Goal: Information Seeking & Learning: Learn about a topic

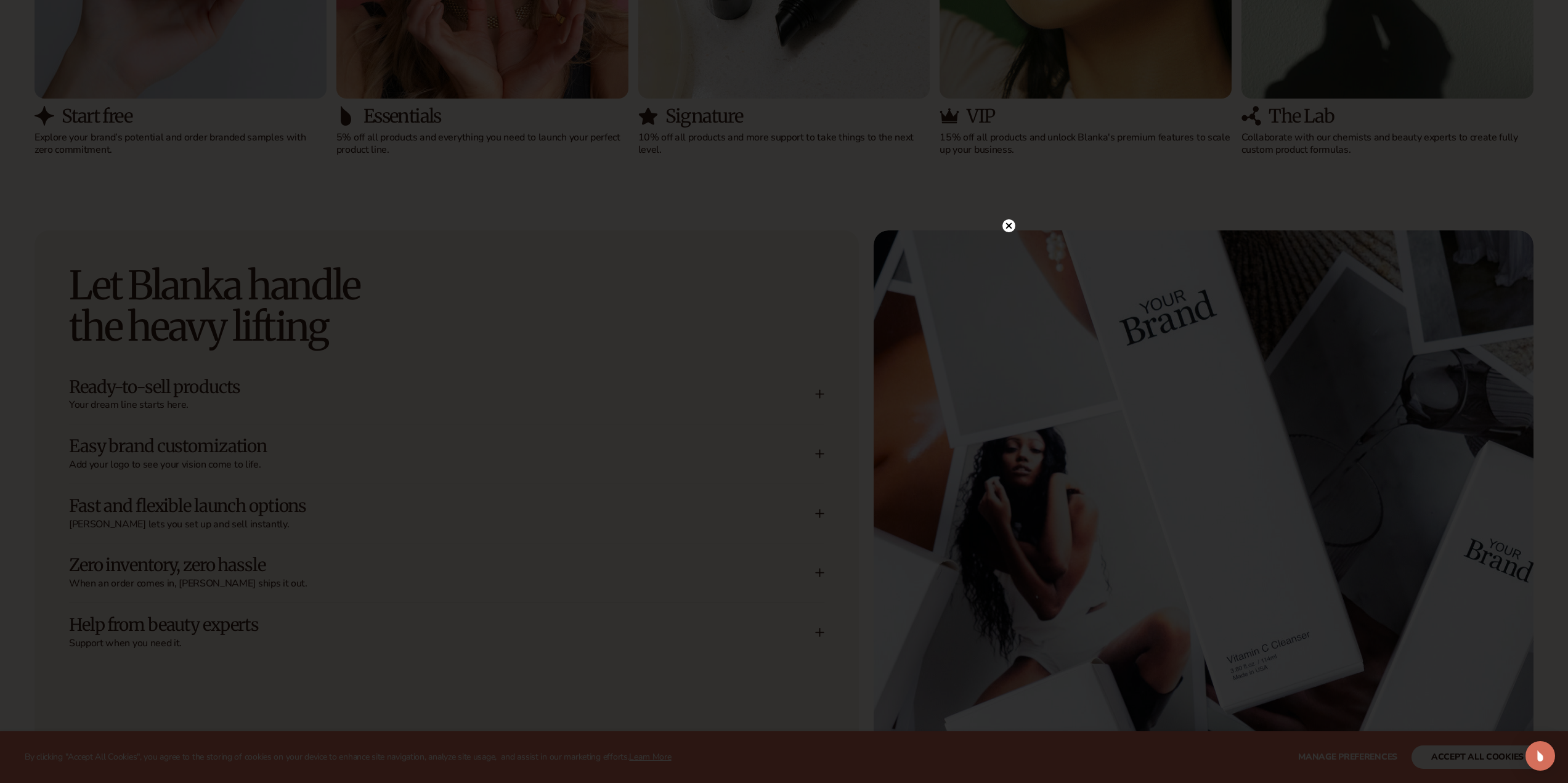
scroll to position [1972, 0]
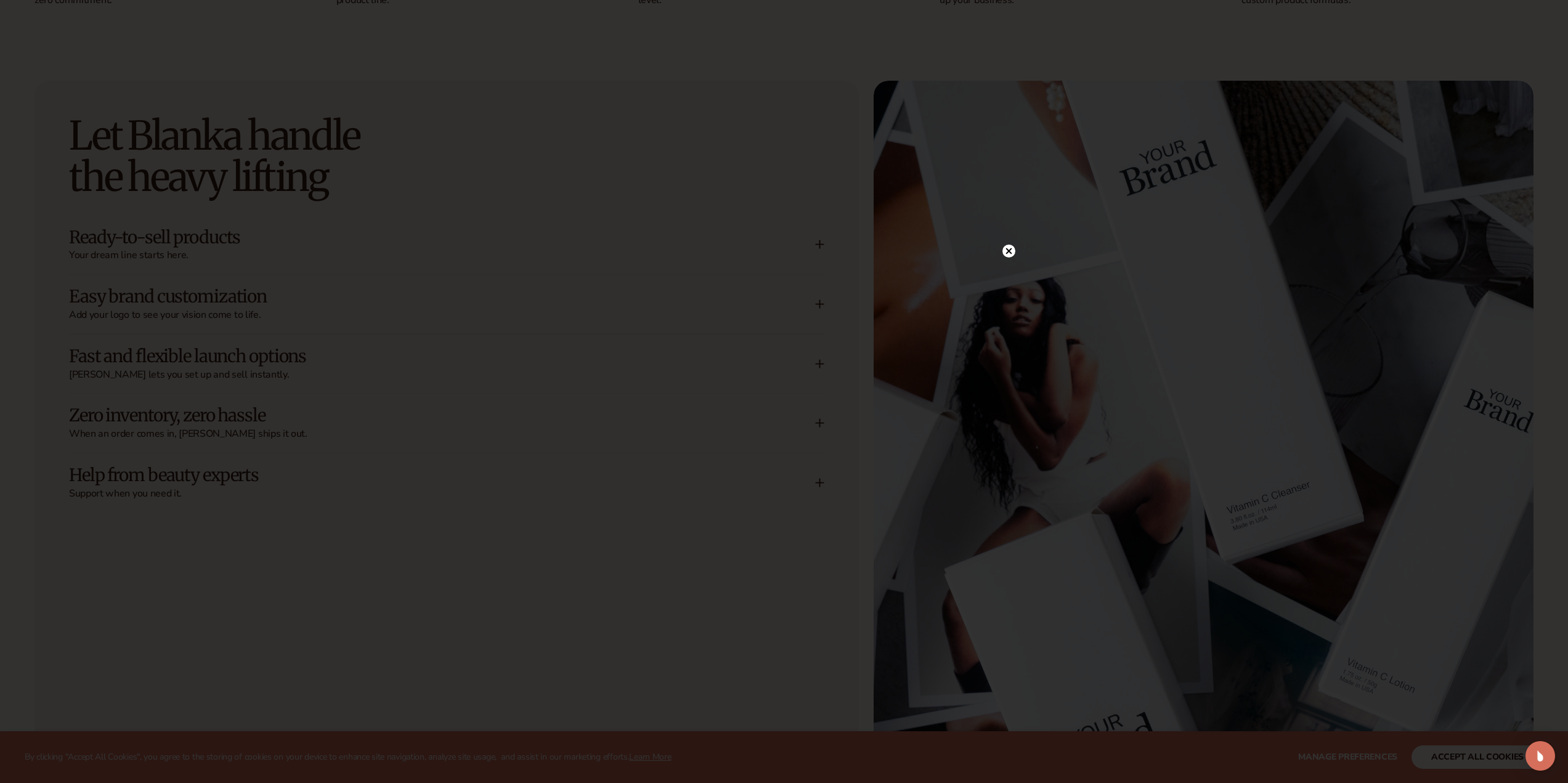
click at [1012, 252] on circle at bounding box center [1009, 251] width 13 height 13
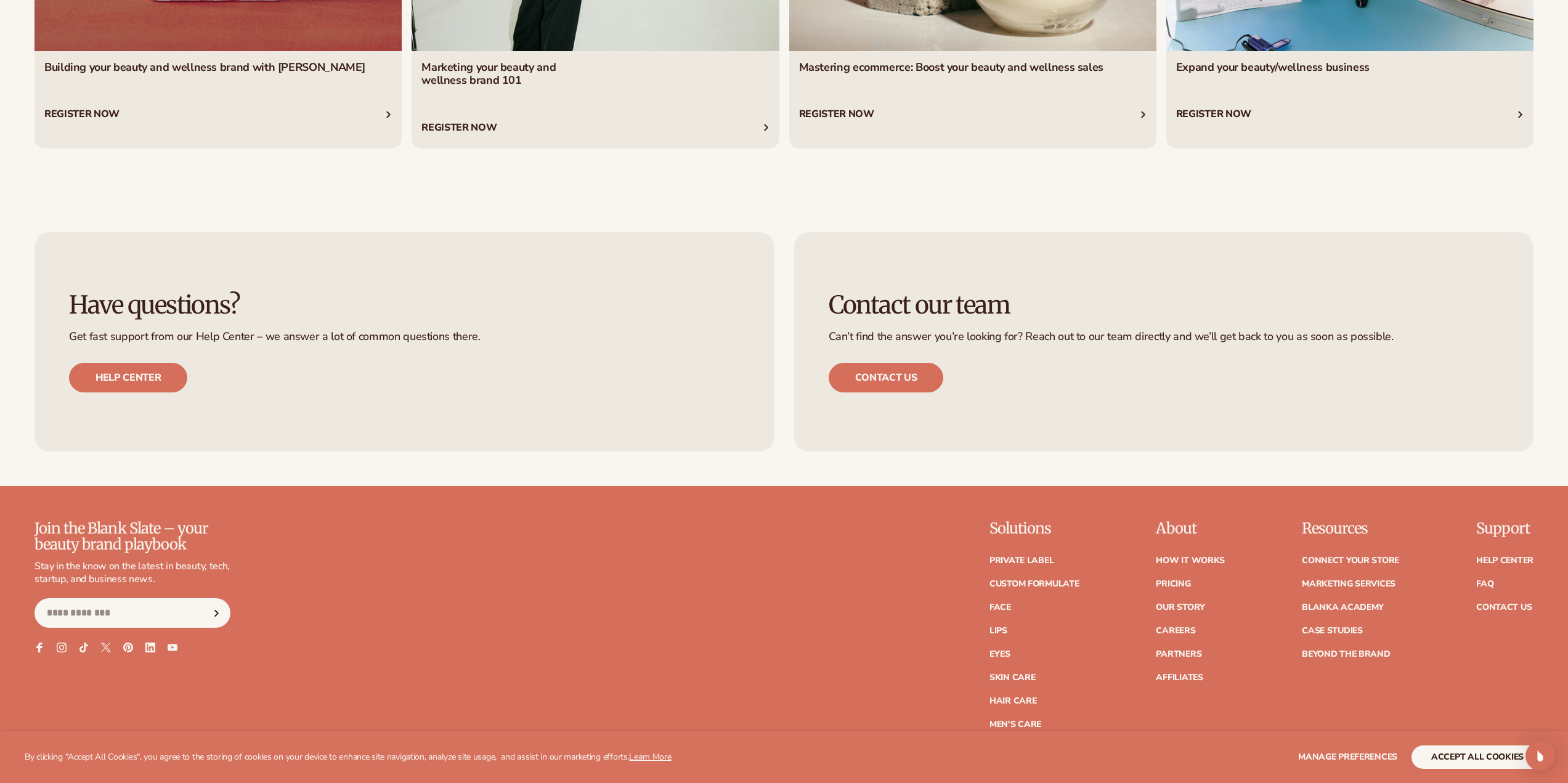
scroll to position [6653, 0]
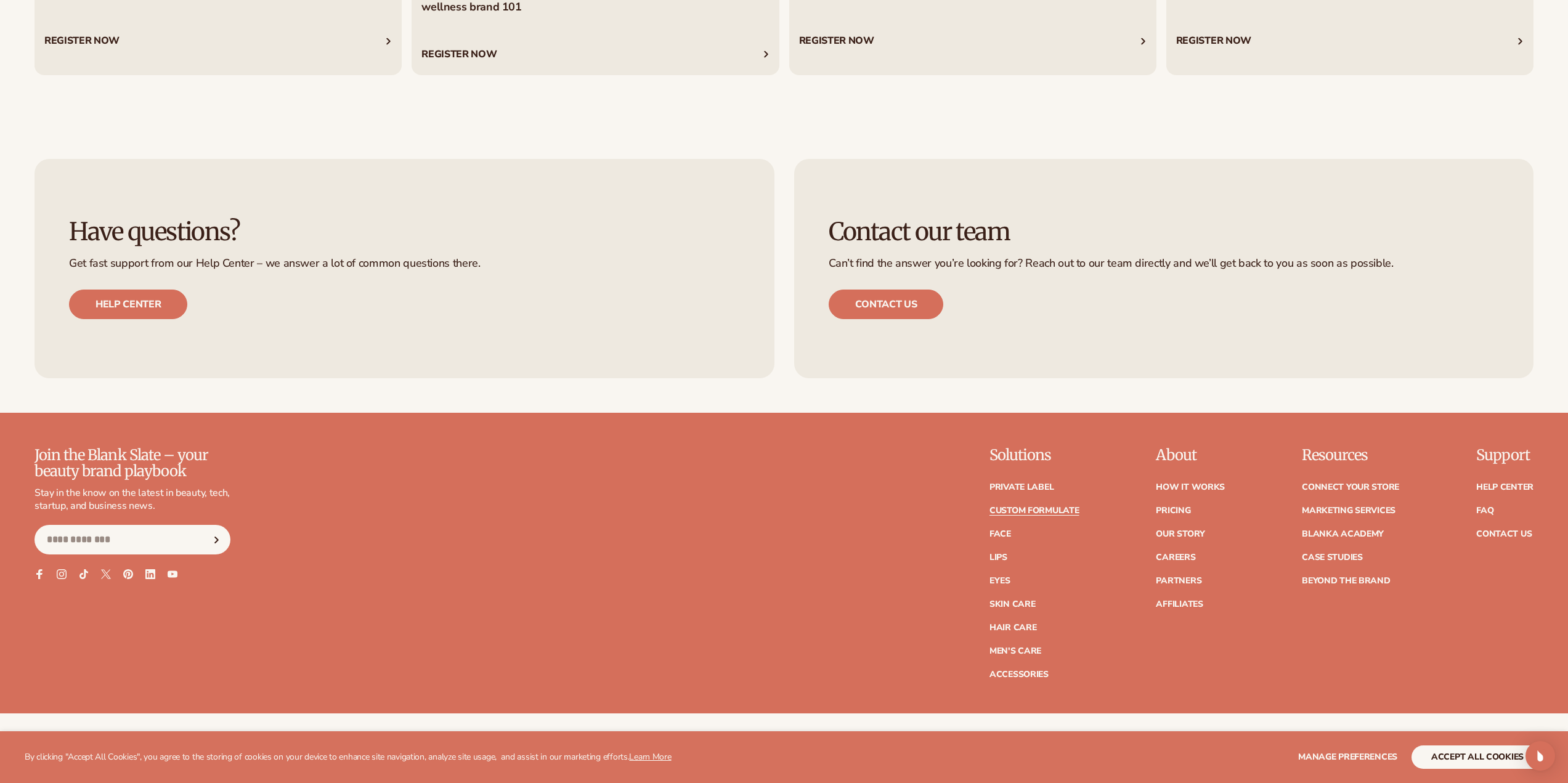
click at [1026, 509] on link "Custom formulate" at bounding box center [1034, 510] width 90 height 8
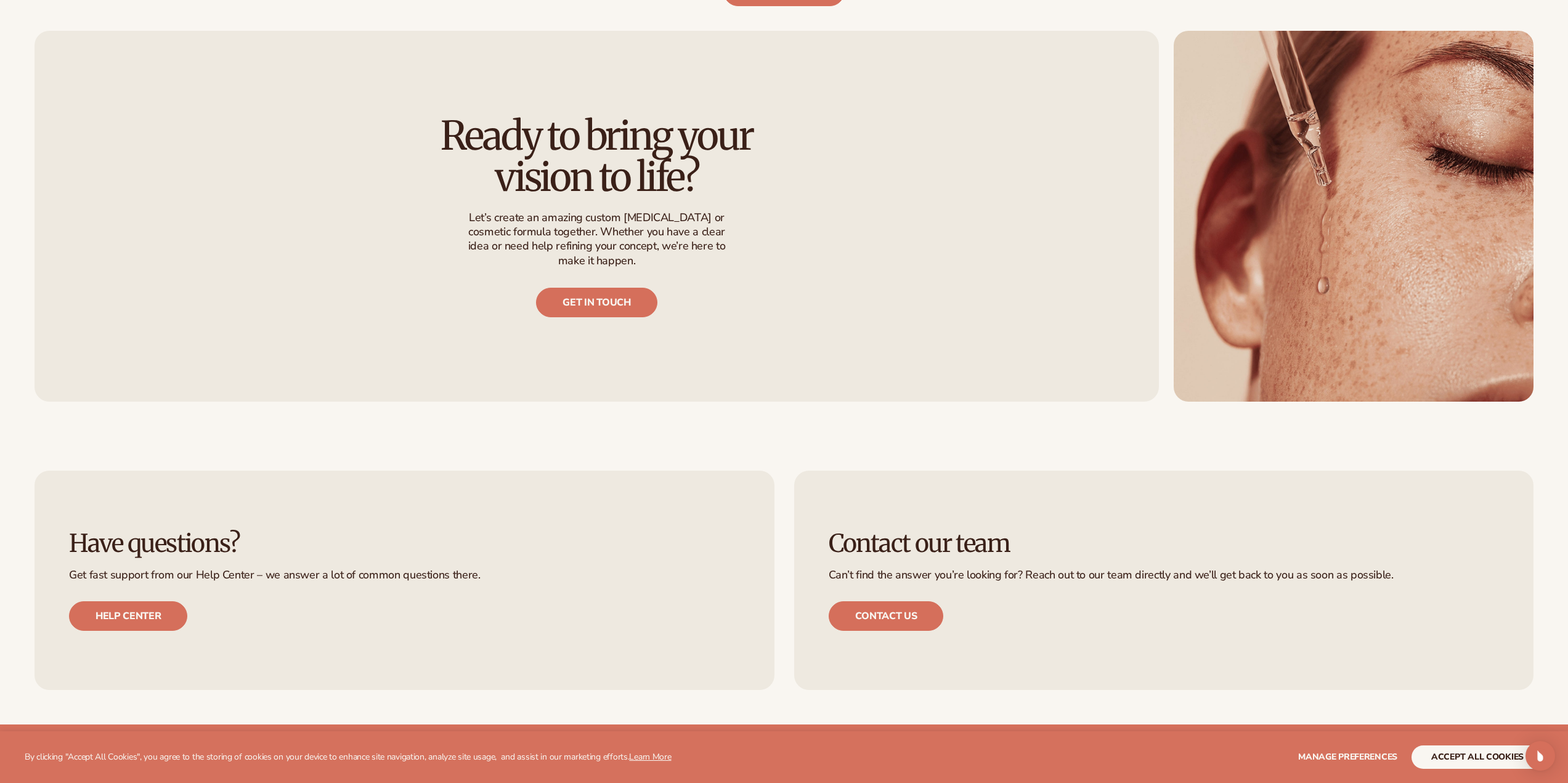
scroll to position [1663, 0]
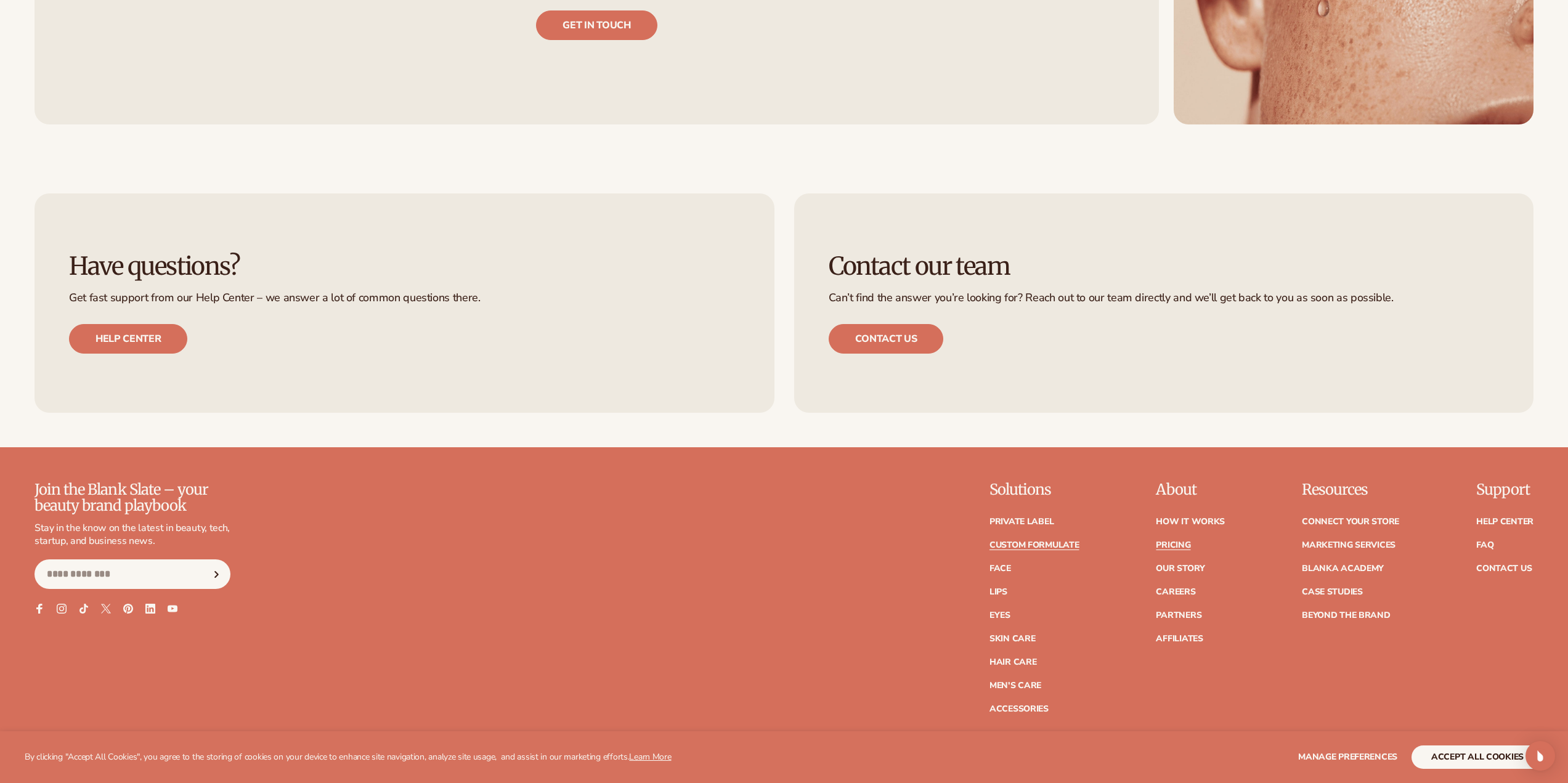
click at [1167, 543] on link "Pricing" at bounding box center [1173, 545] width 35 height 8
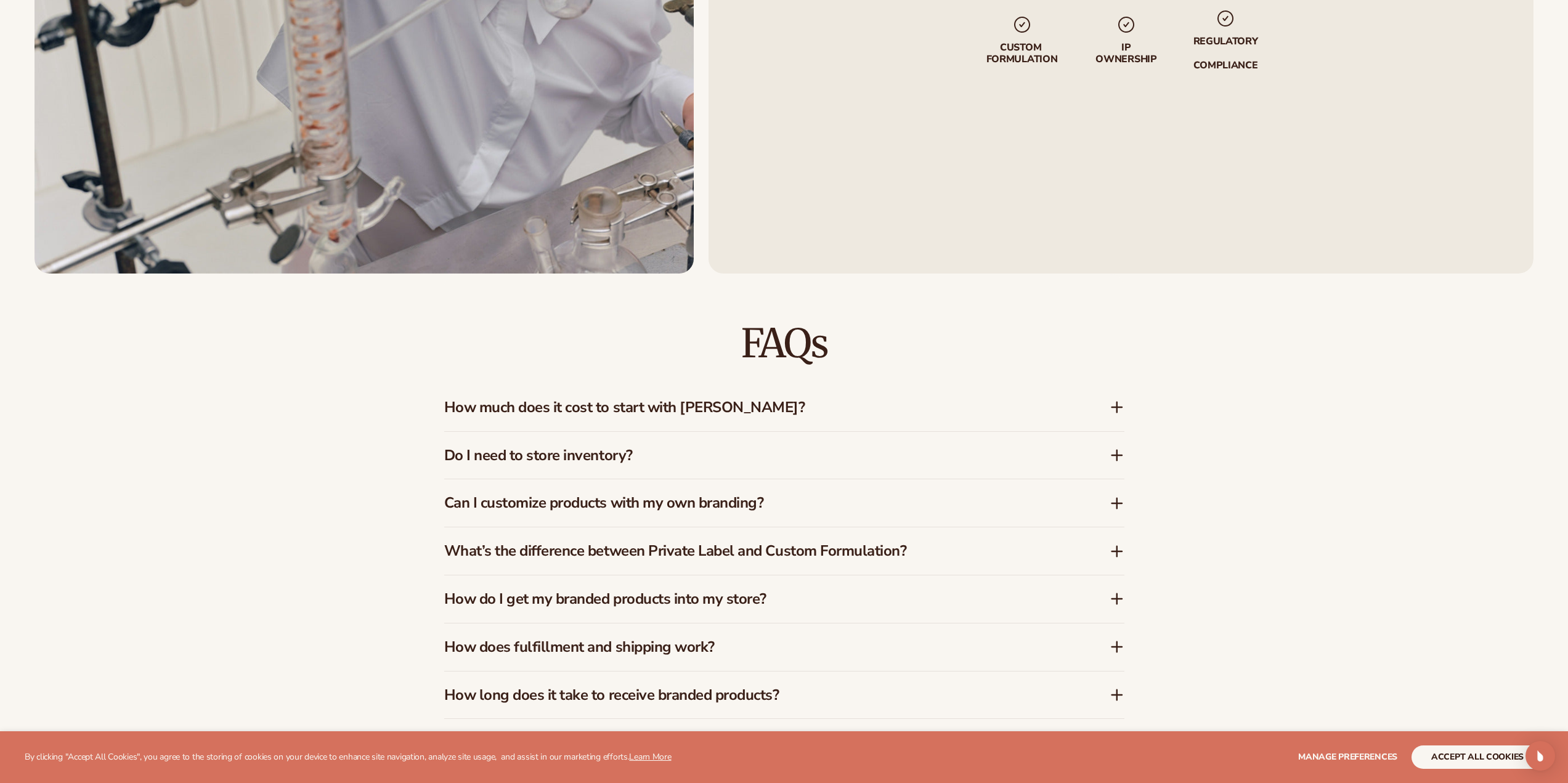
scroll to position [2024, 0]
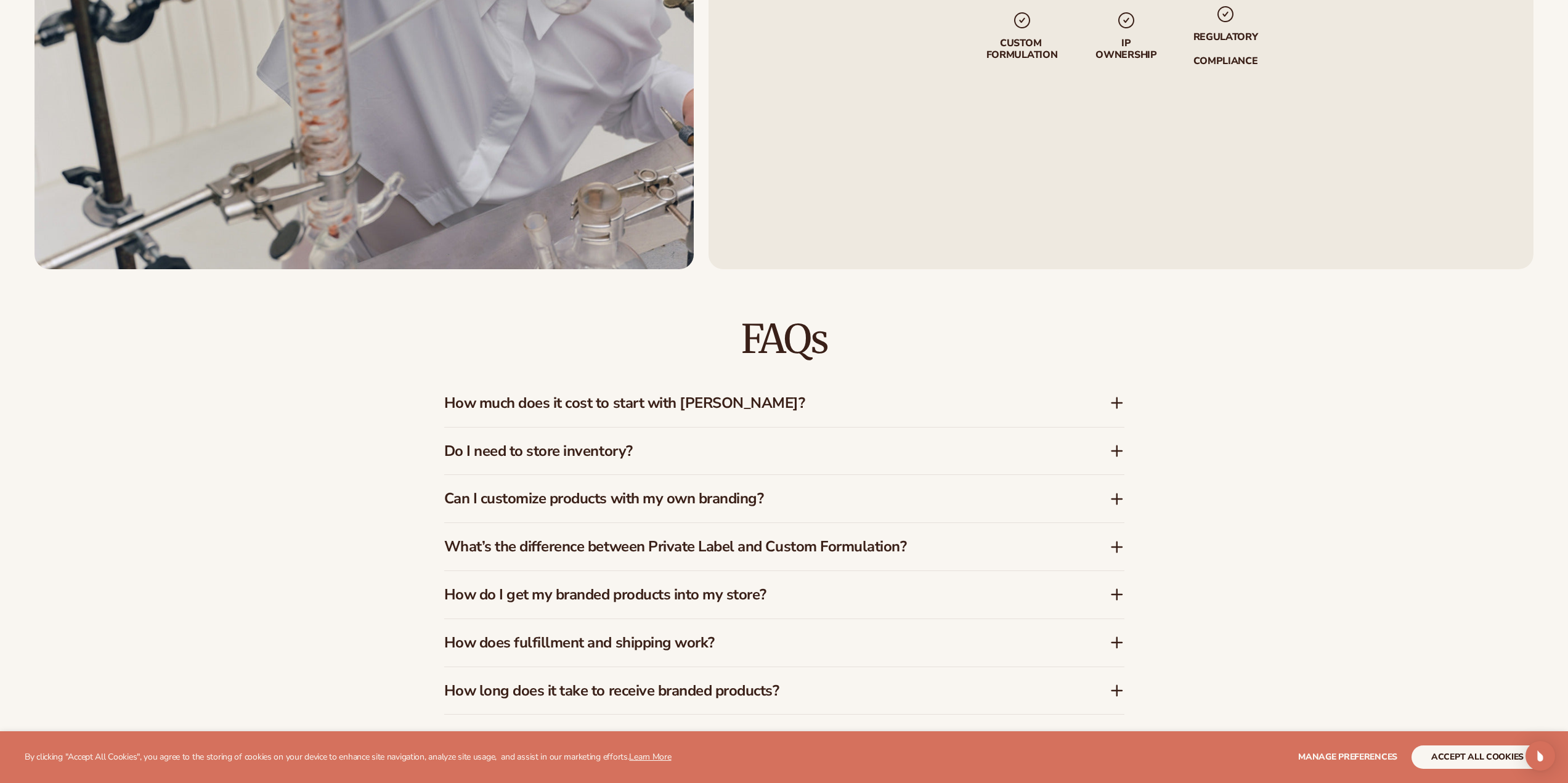
click at [826, 407] on h3 "How much does it cost to start with [PERSON_NAME]?" at bounding box center [759, 403] width 629 height 18
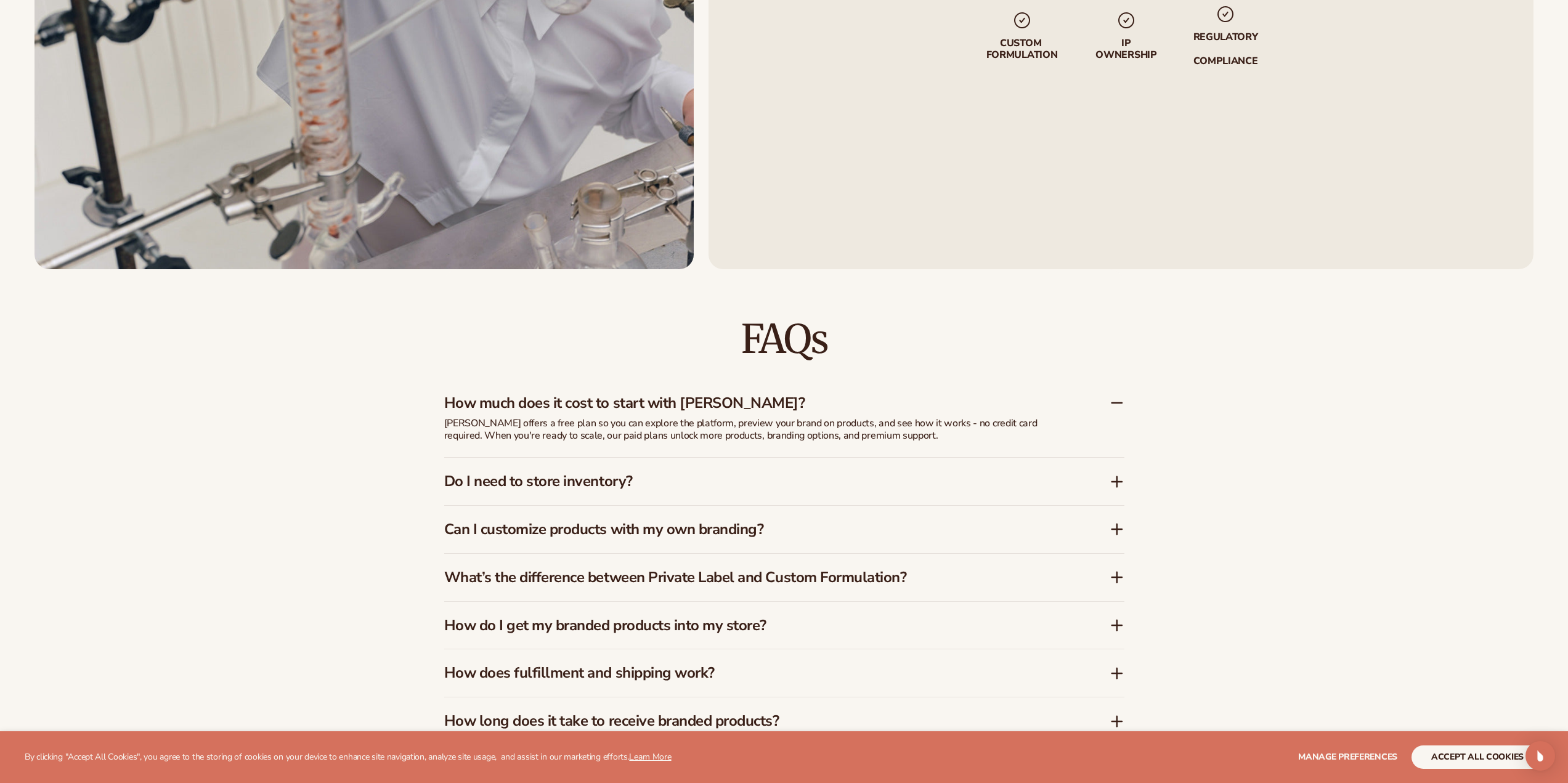
scroll to position [2148, 0]
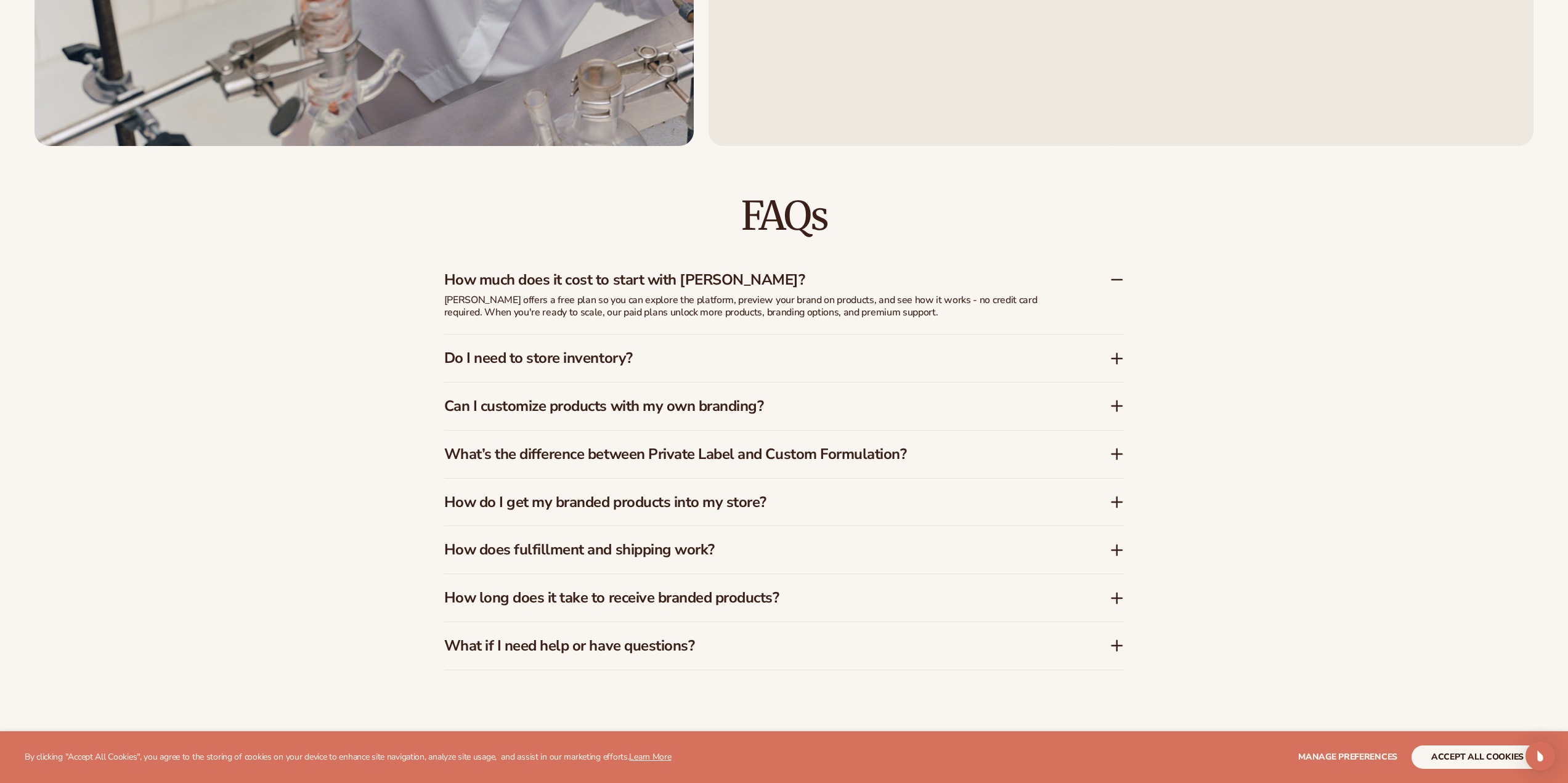
click at [675, 372] on div "Do I need to store inventory?" at bounding box center [784, 358] width 680 height 47
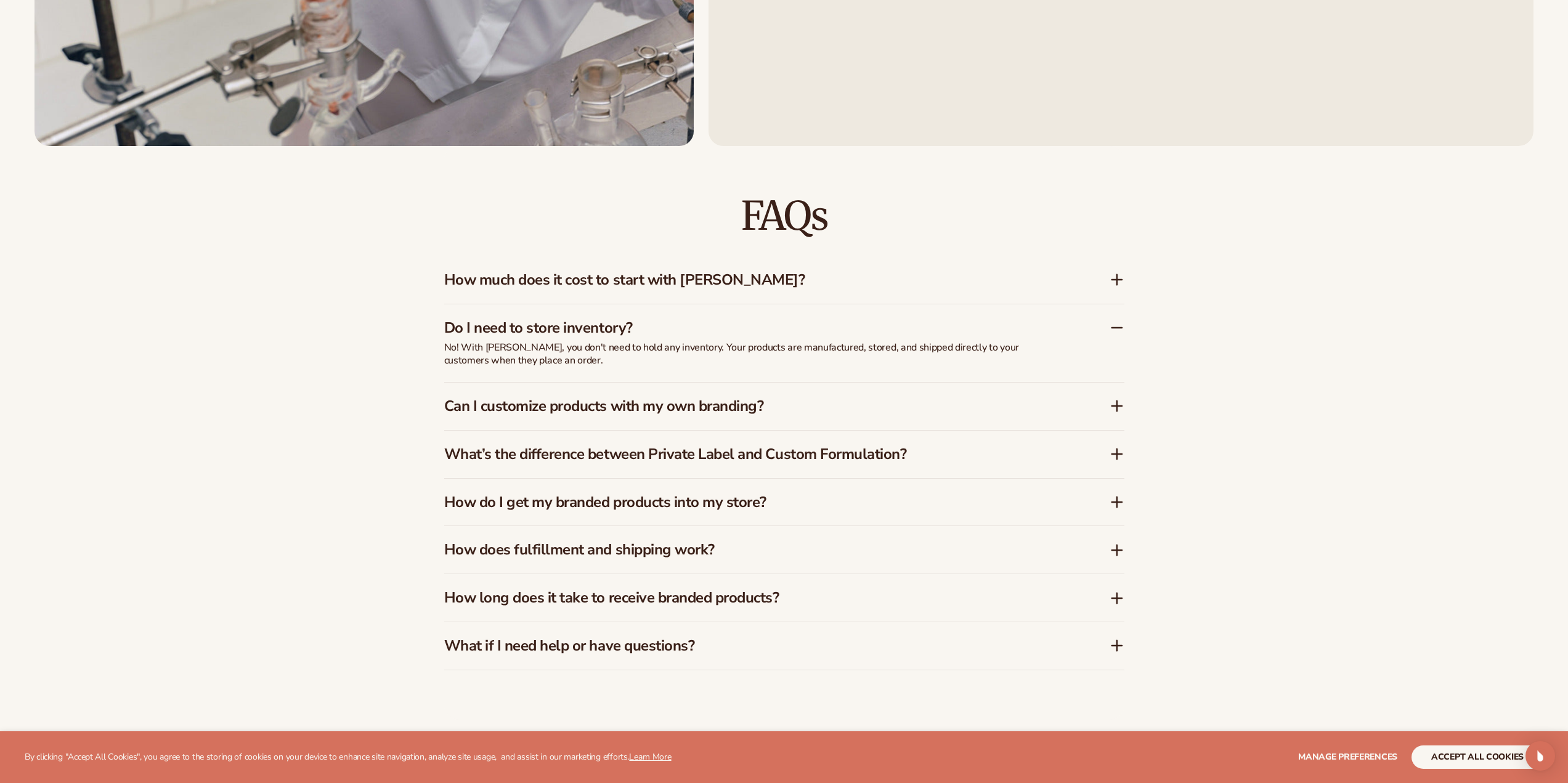
click at [669, 412] on h3 "Can I customize products with my own branding?" at bounding box center [759, 406] width 629 height 18
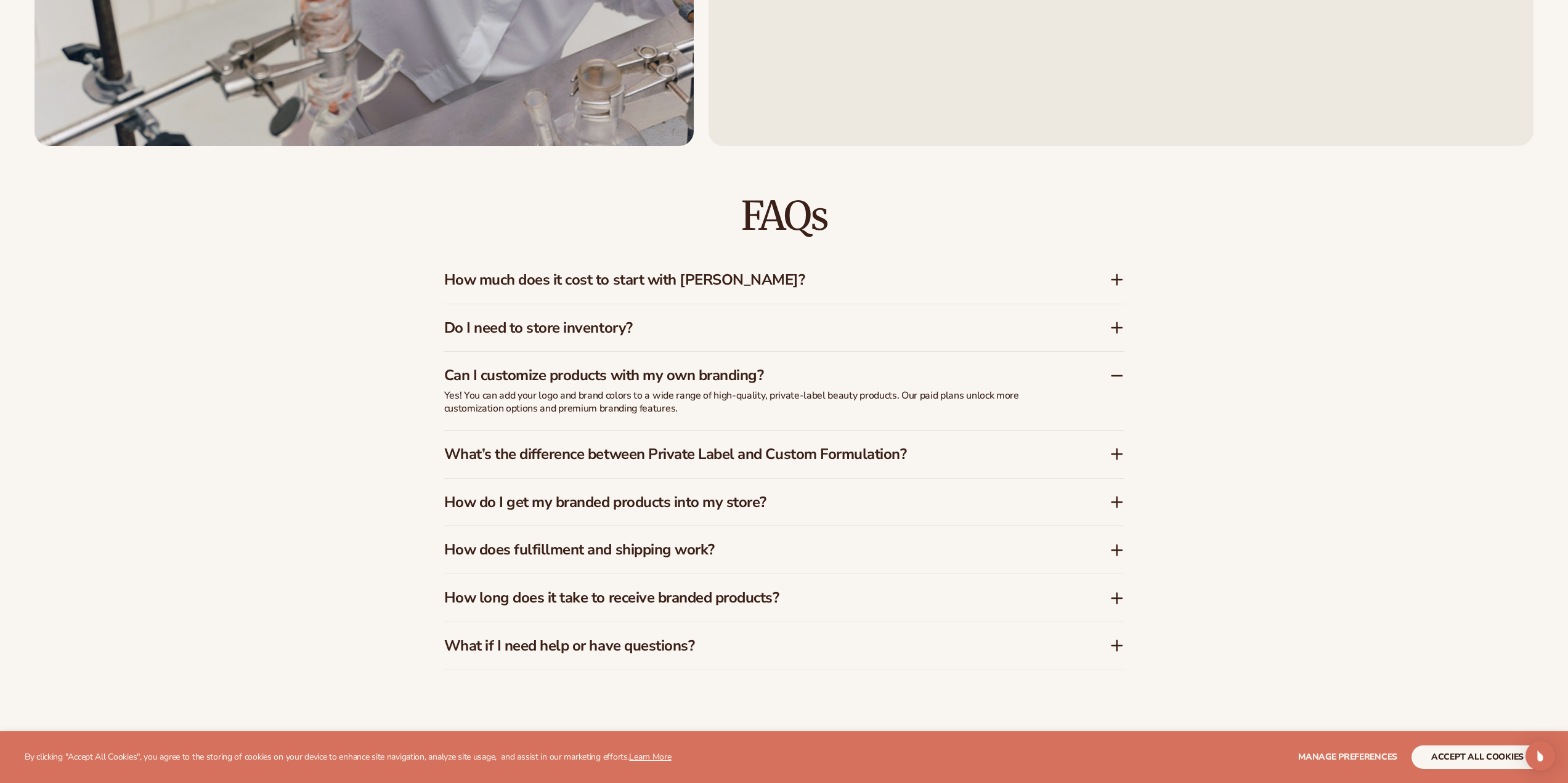
click at [742, 453] on h3 "What’s the difference between Private Label and Custom Formulation?" at bounding box center [759, 454] width 629 height 18
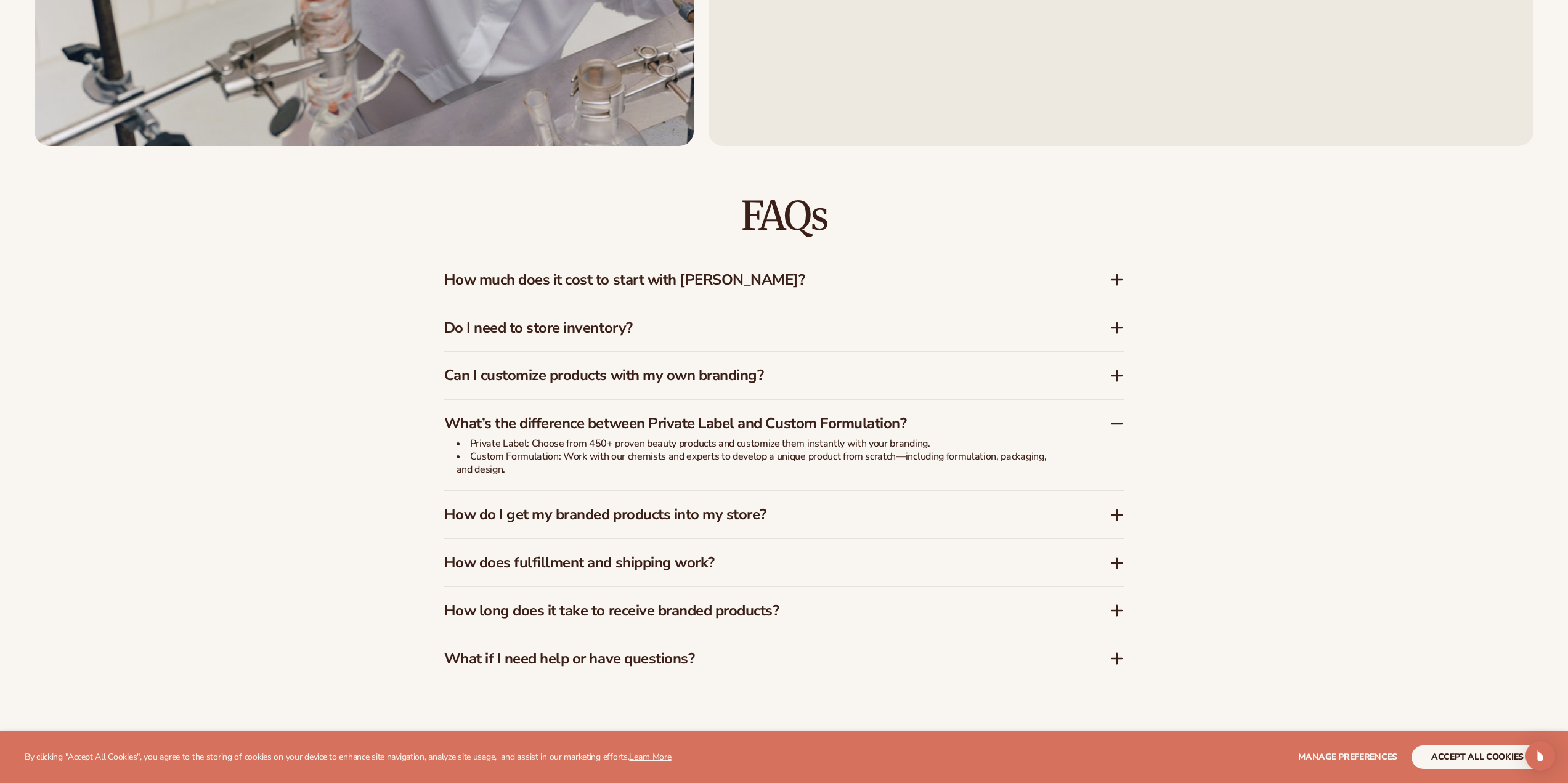
click at [676, 514] on h3 "How do I get my branded products into my store?" at bounding box center [759, 514] width 629 height 18
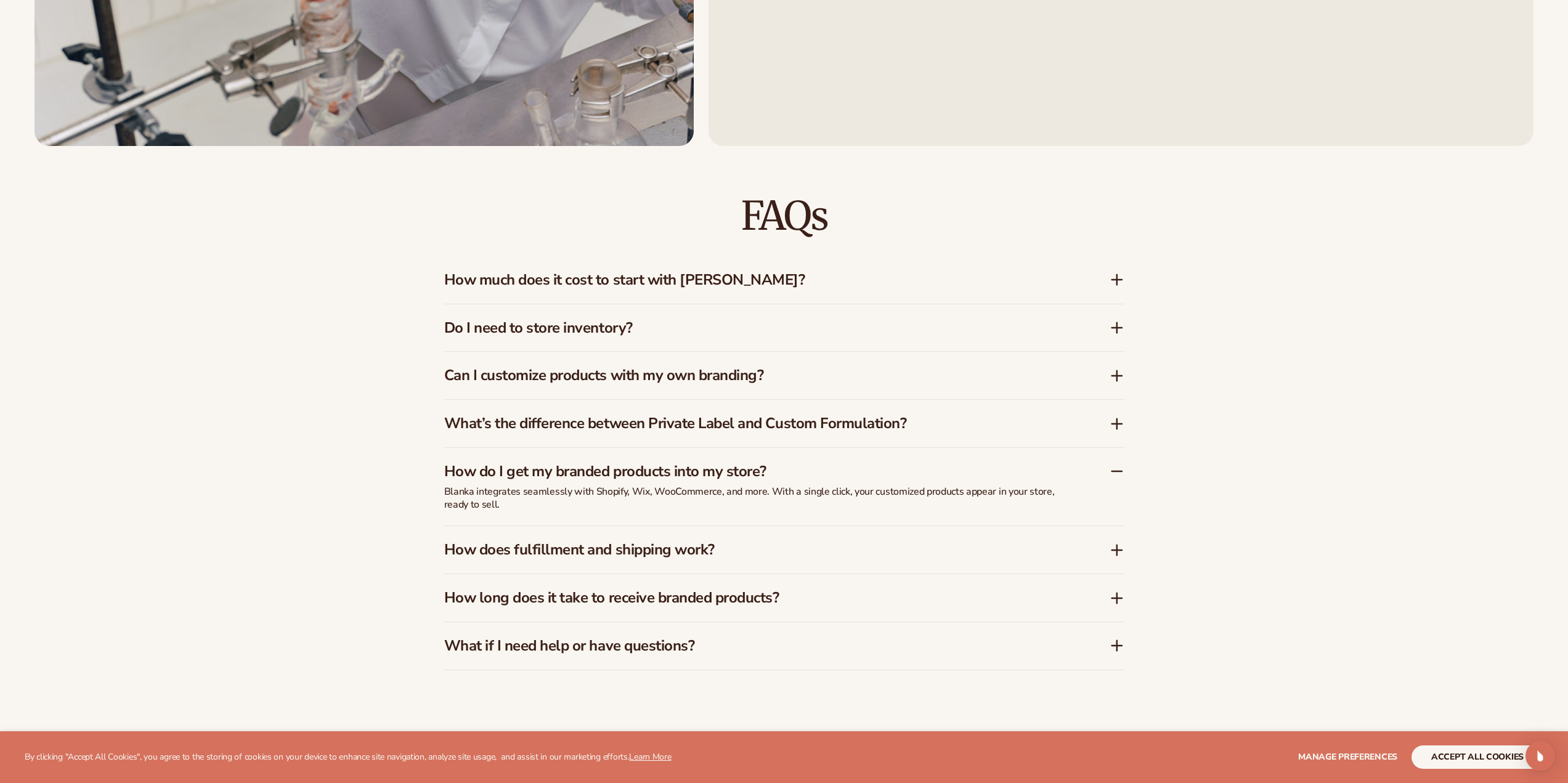
drag, startPoint x: 634, startPoint y: 502, endPoint x: 379, endPoint y: 491, distance: 255.2
click at [379, 491] on div "FAQs How much does it cost to start with Blanka? Blanka offers a free plan so y…" at bounding box center [784, 432] width 1568 height 573
click at [715, 534] on div "How does fulfillment and shipping work?" at bounding box center [784, 550] width 680 height 47
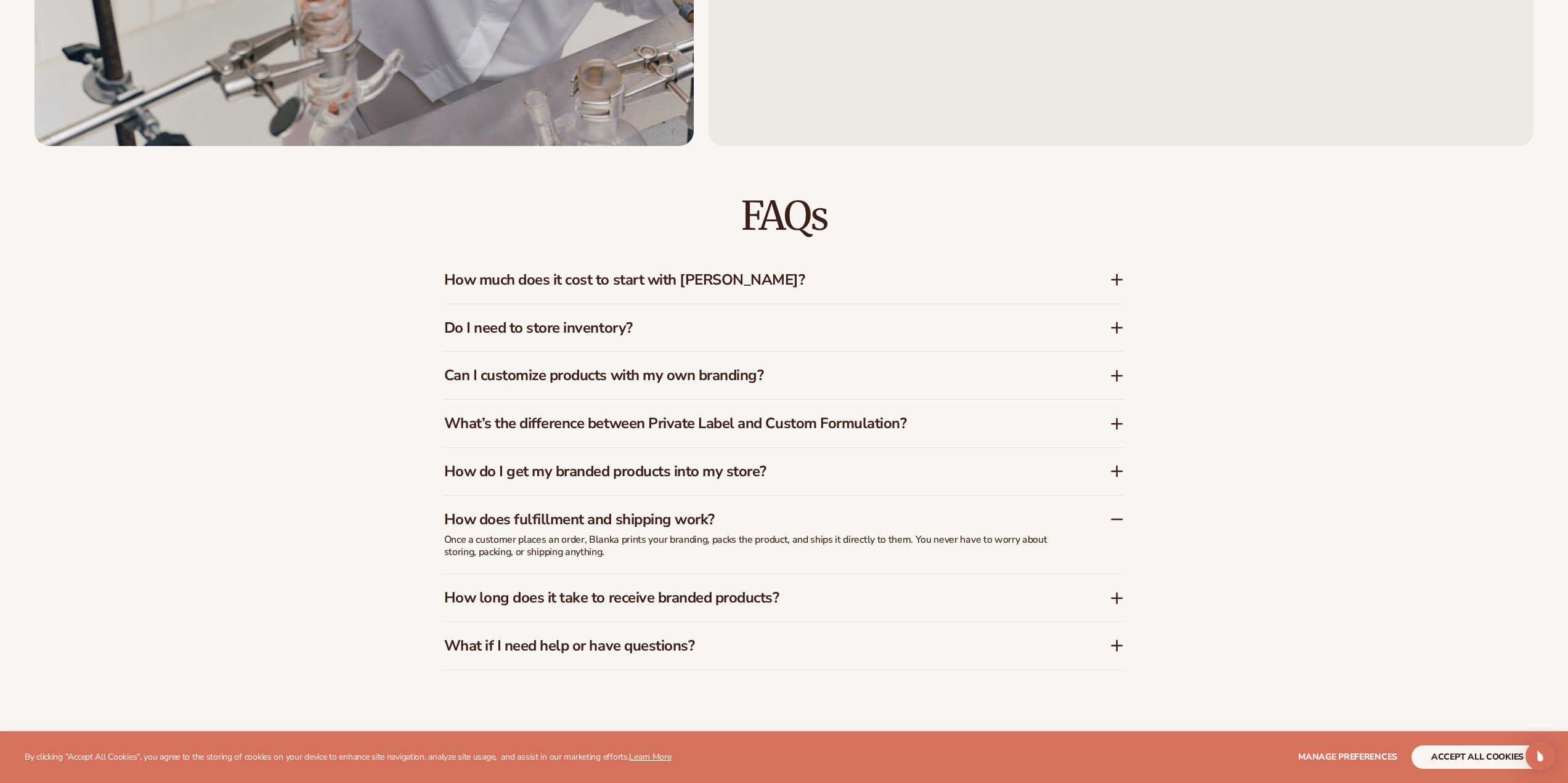
click at [702, 596] on h3 "How long does it take to receive branded products?" at bounding box center [759, 598] width 629 height 18
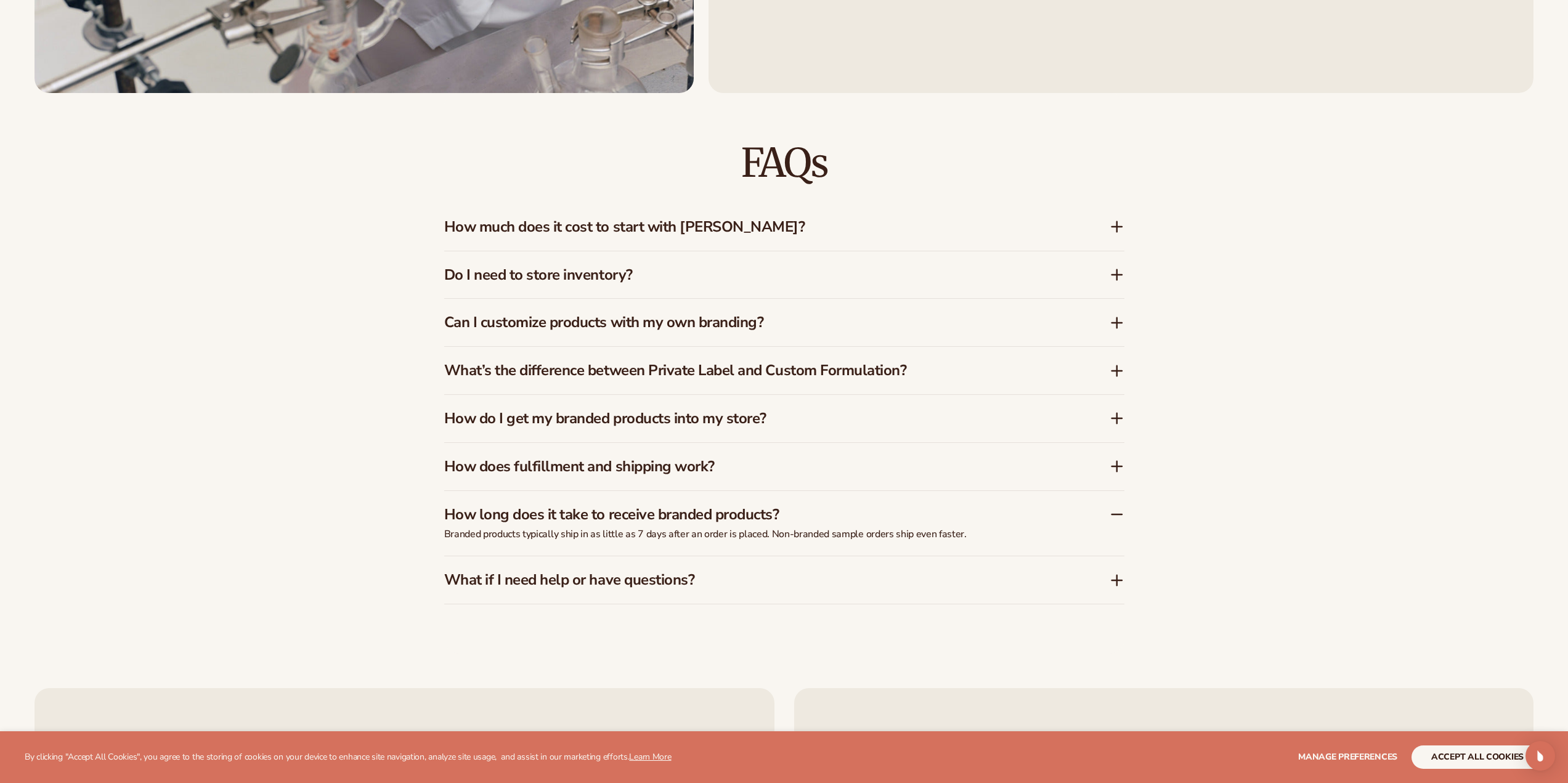
scroll to position [2210, 0]
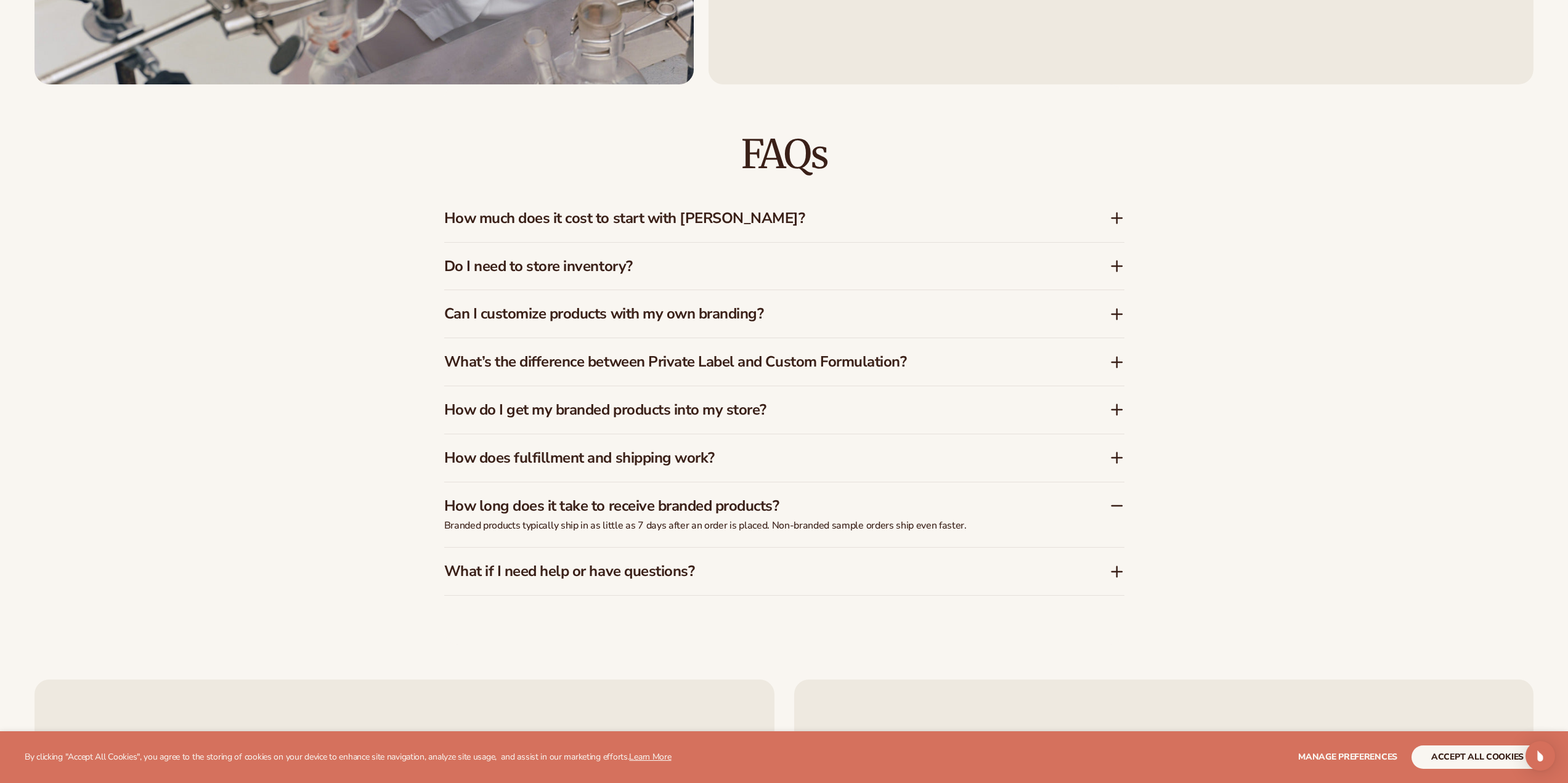
click at [692, 575] on h3 "What if I need help or have questions?" at bounding box center [759, 571] width 629 height 18
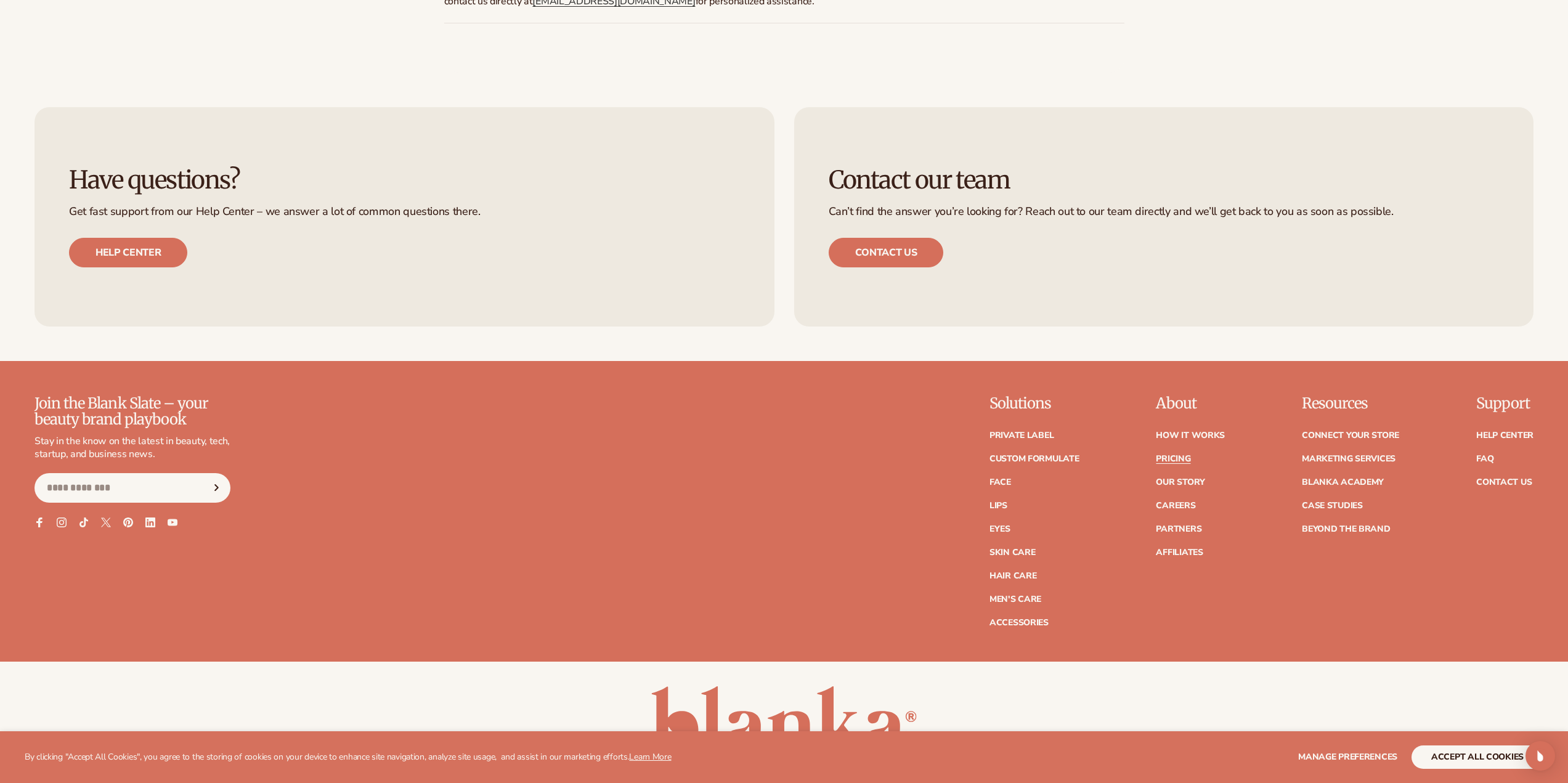
scroll to position [2825, 0]
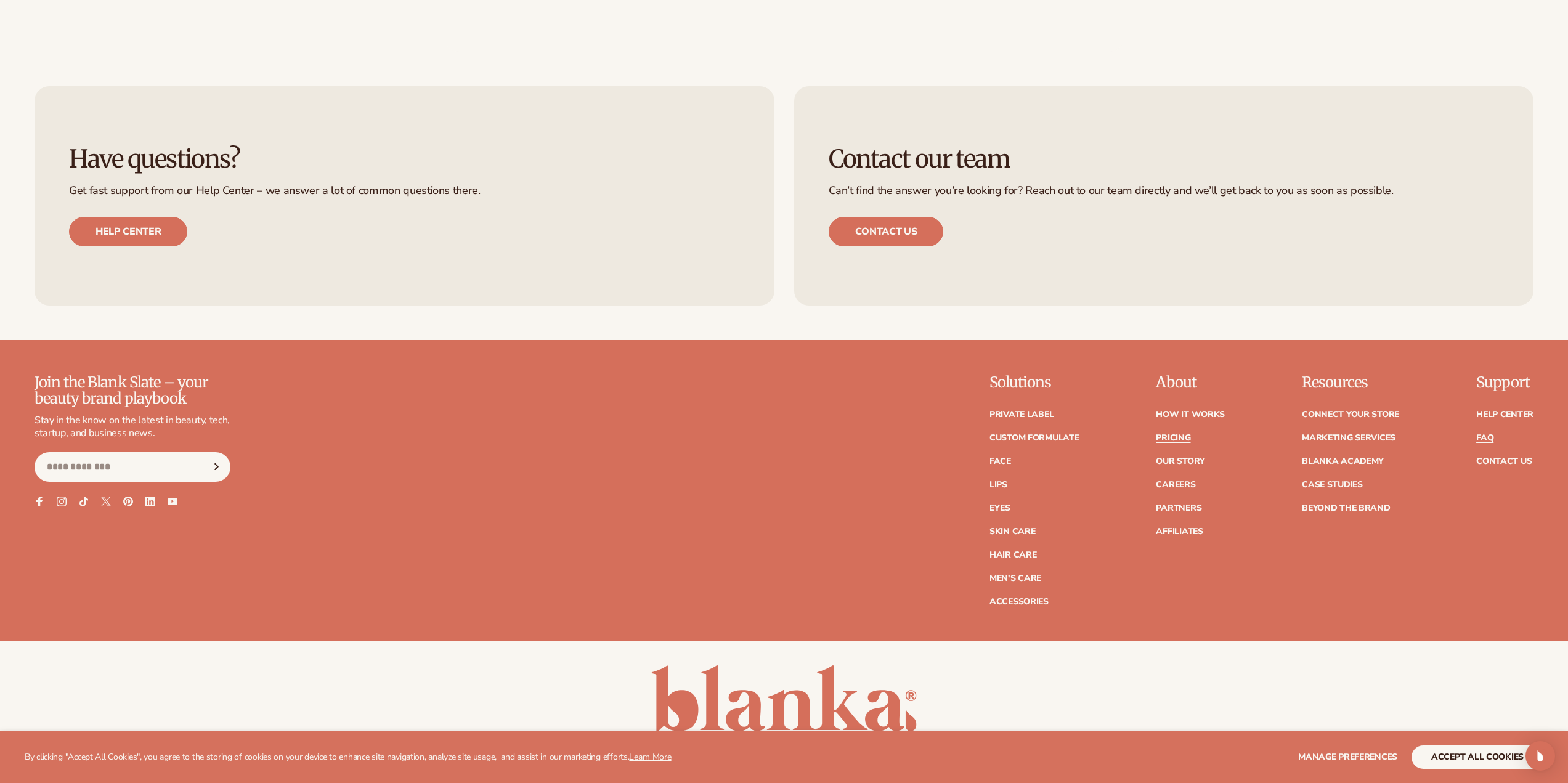
click at [1480, 441] on link "FAQ" at bounding box center [1484, 438] width 17 height 8
